Goal: Task Accomplishment & Management: Manage account settings

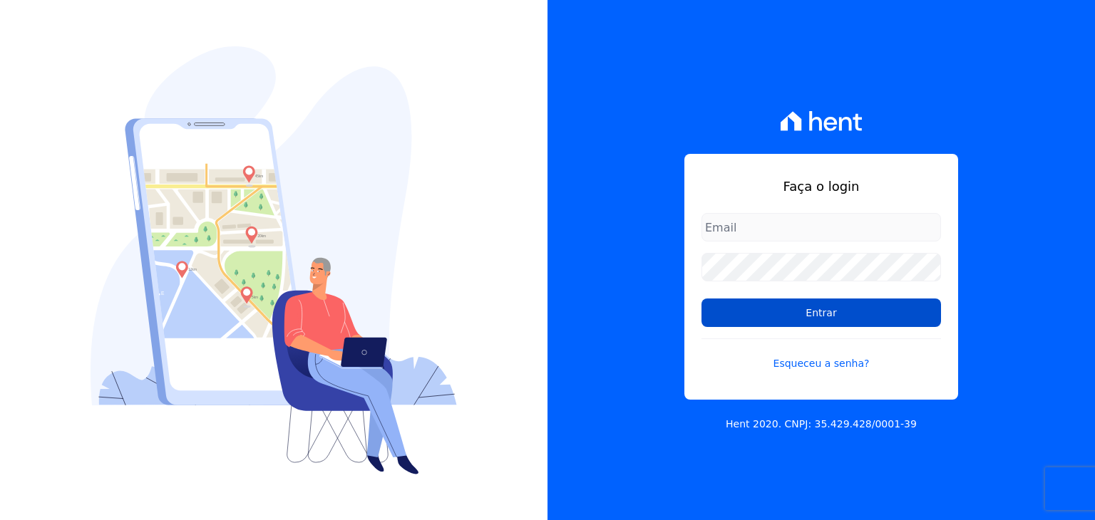
type input "[EMAIL_ADDRESS][DOMAIN_NAME]"
click at [824, 322] on input "Entrar" at bounding box center [820, 313] width 239 height 29
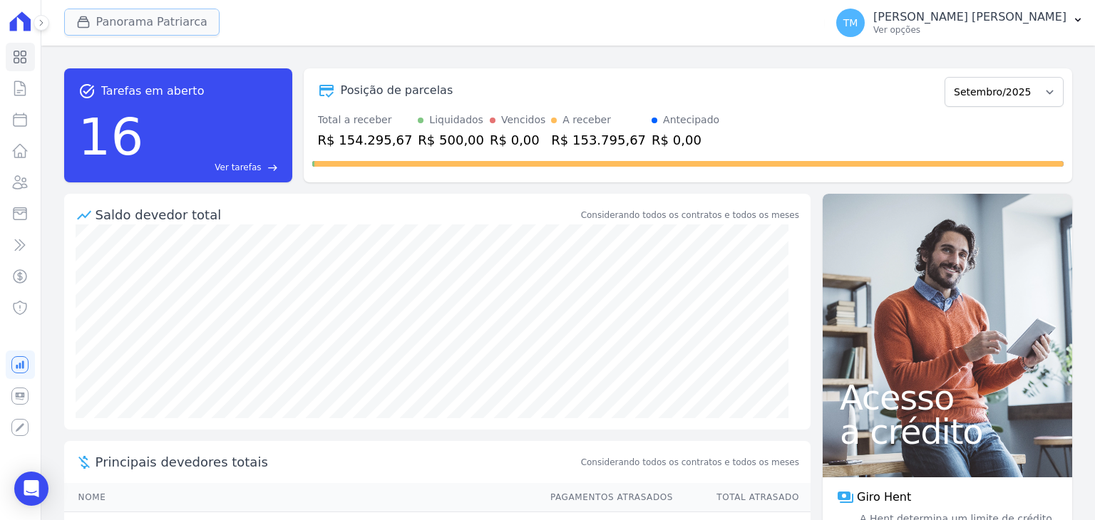
click at [145, 34] on button "Panorama Patriarca" at bounding box center [141, 22] width 155 height 27
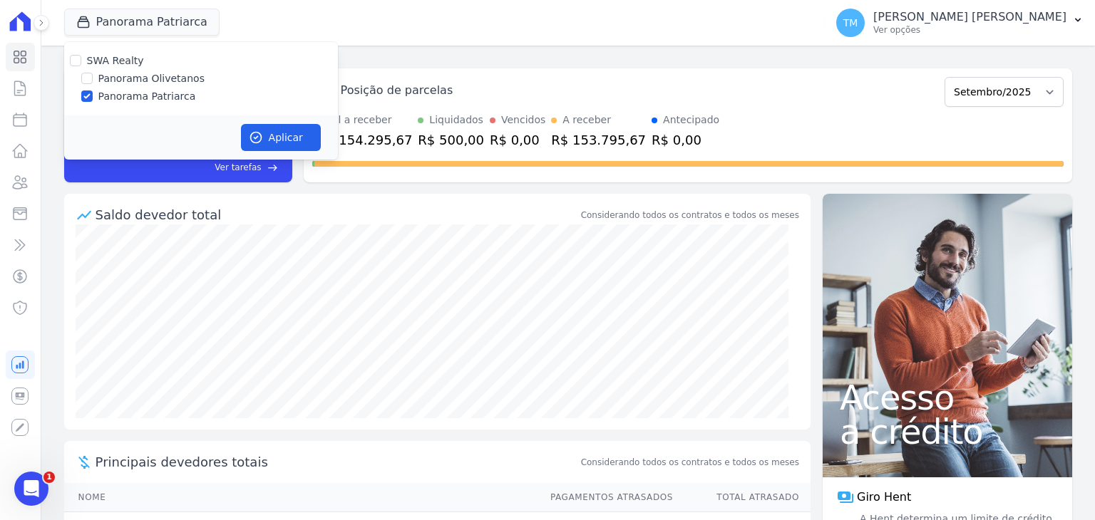
click at [143, 76] on label "Panorama Olivetanos" at bounding box center [151, 78] width 106 height 15
click at [93, 76] on input "Panorama Olivetanos" at bounding box center [86, 78] width 11 height 11
checkbox input "true"
click at [139, 98] on label "Panorama Patriarca" at bounding box center [147, 96] width 98 height 15
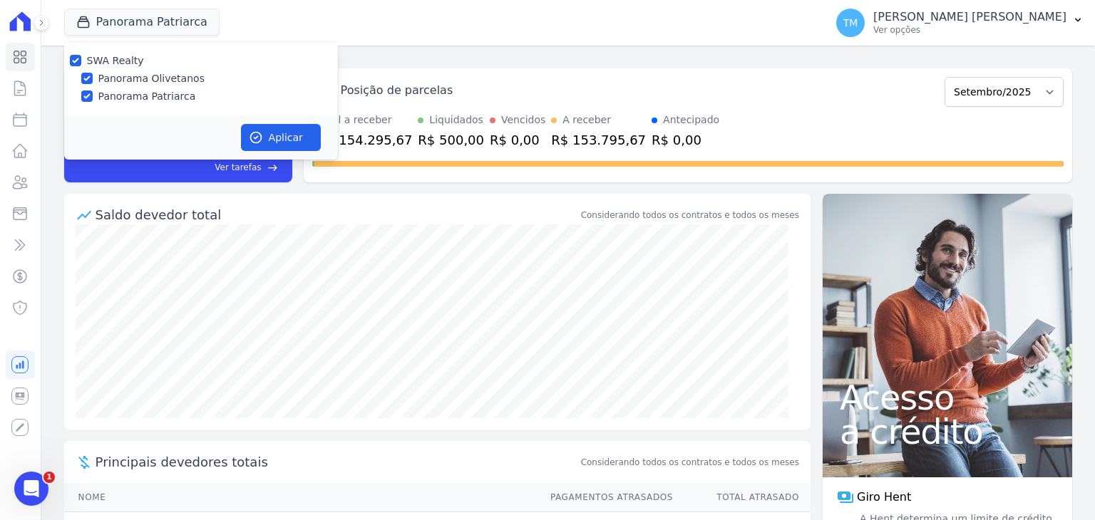
click at [93, 98] on input "Panorama Patriarca" at bounding box center [86, 96] width 11 height 11
checkbox input "false"
click at [273, 125] on button "Aplicar" at bounding box center [281, 137] width 80 height 27
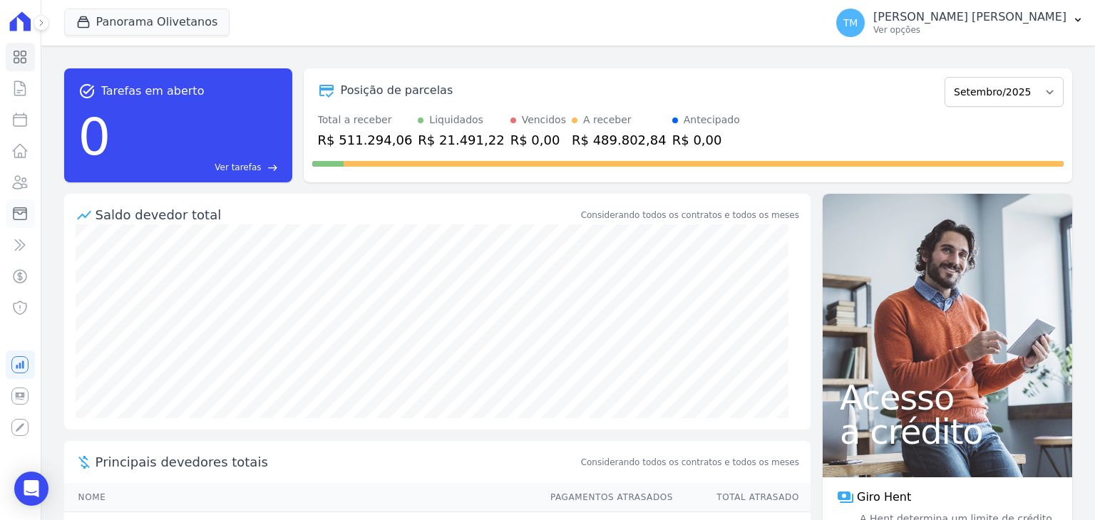
click at [19, 217] on icon at bounding box center [19, 213] width 17 height 17
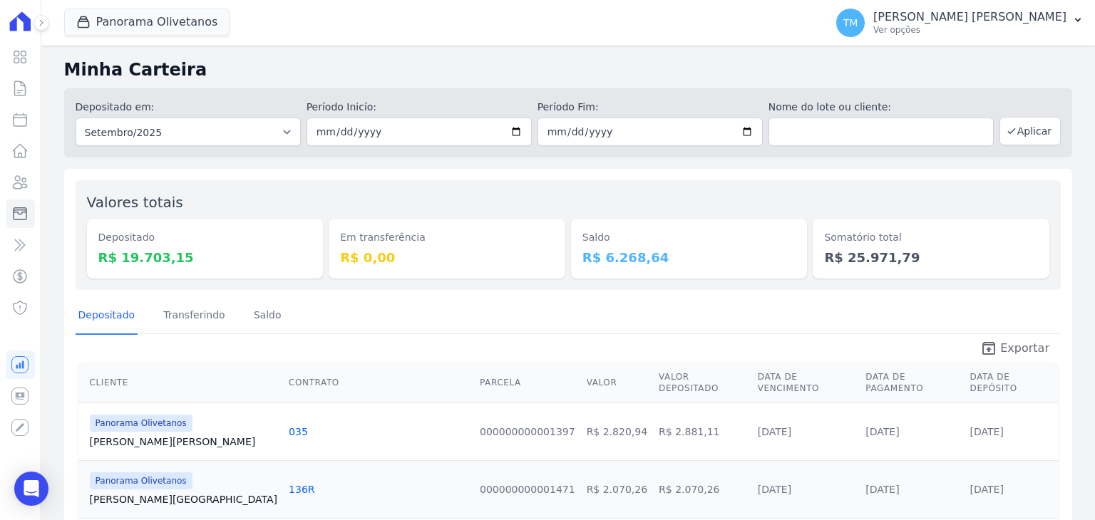
click at [1001, 349] on span "Exportar" at bounding box center [1024, 348] width 49 height 17
click at [1016, 33] on p "Ver opções" at bounding box center [969, 29] width 193 height 11
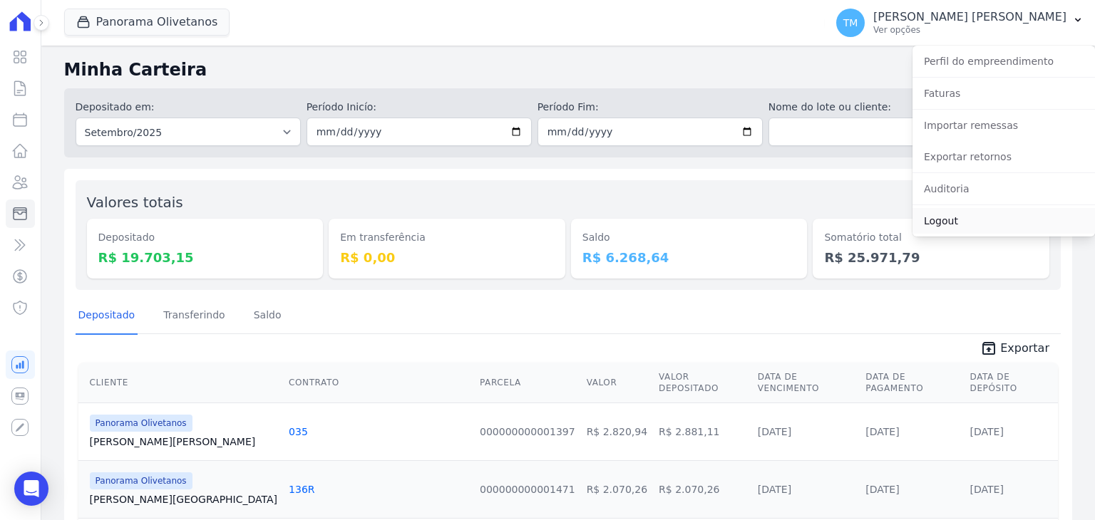
click at [949, 229] on link "Logout" at bounding box center [1003, 221] width 182 height 26
